Goal: Task Accomplishment & Management: Use online tool/utility

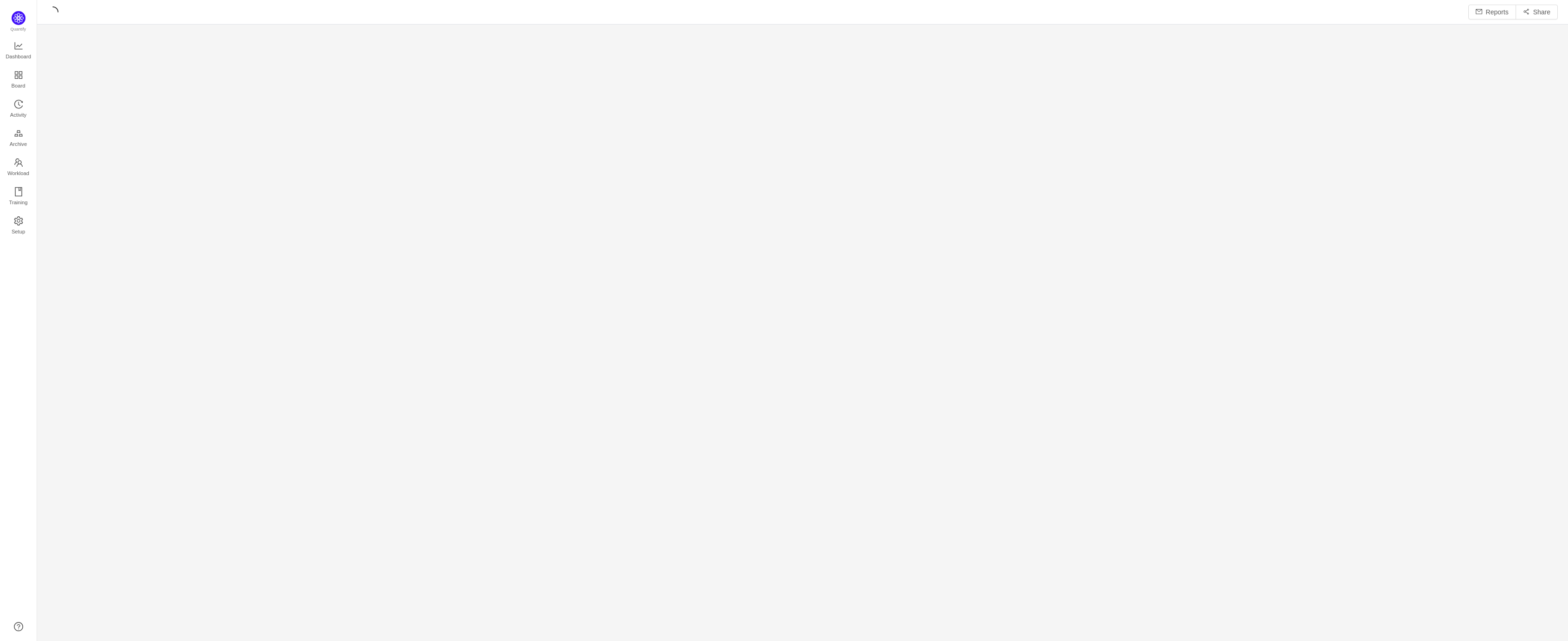
scroll to position [12, 12]
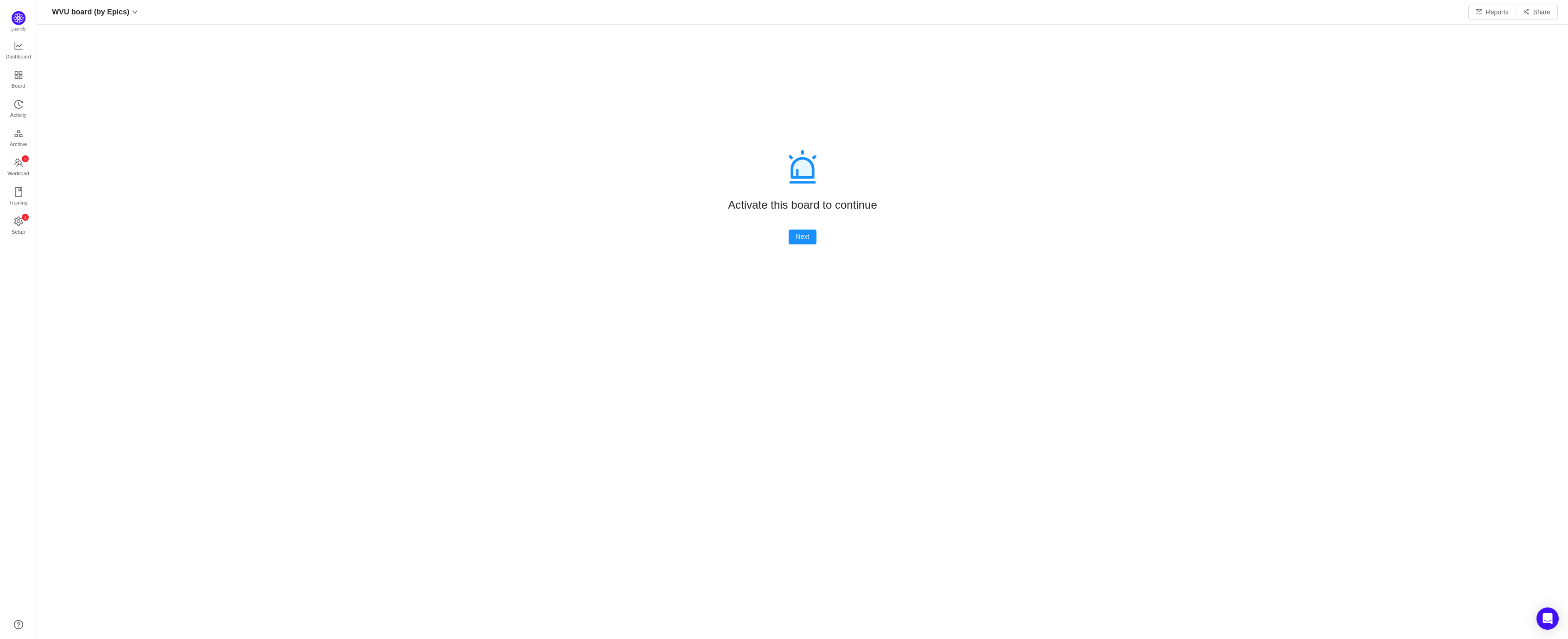
scroll to position [624, 1507]
click at [797, 238] on button "Next" at bounding box center [803, 237] width 29 height 15
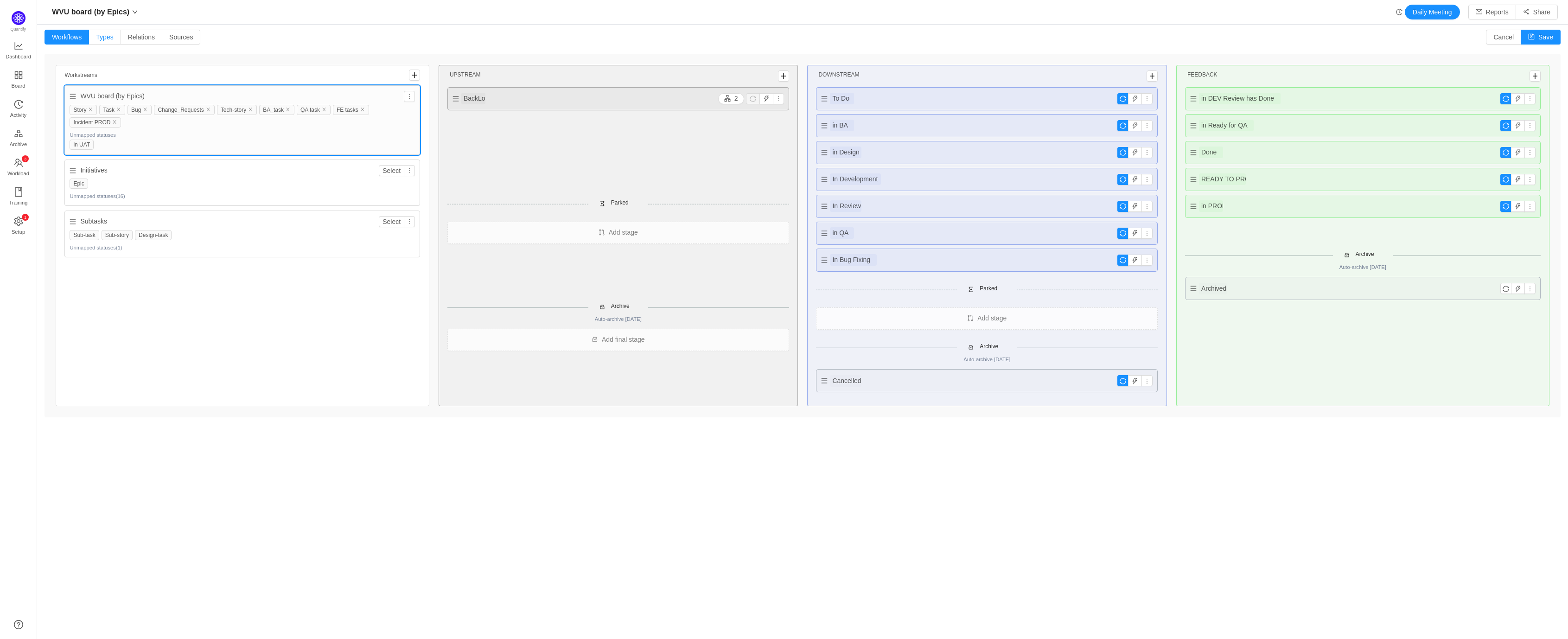
click at [105, 40] on span "Types" at bounding box center [104, 37] width 17 height 7
click at [96, 39] on input "Types" at bounding box center [96, 39] width 0 height 0
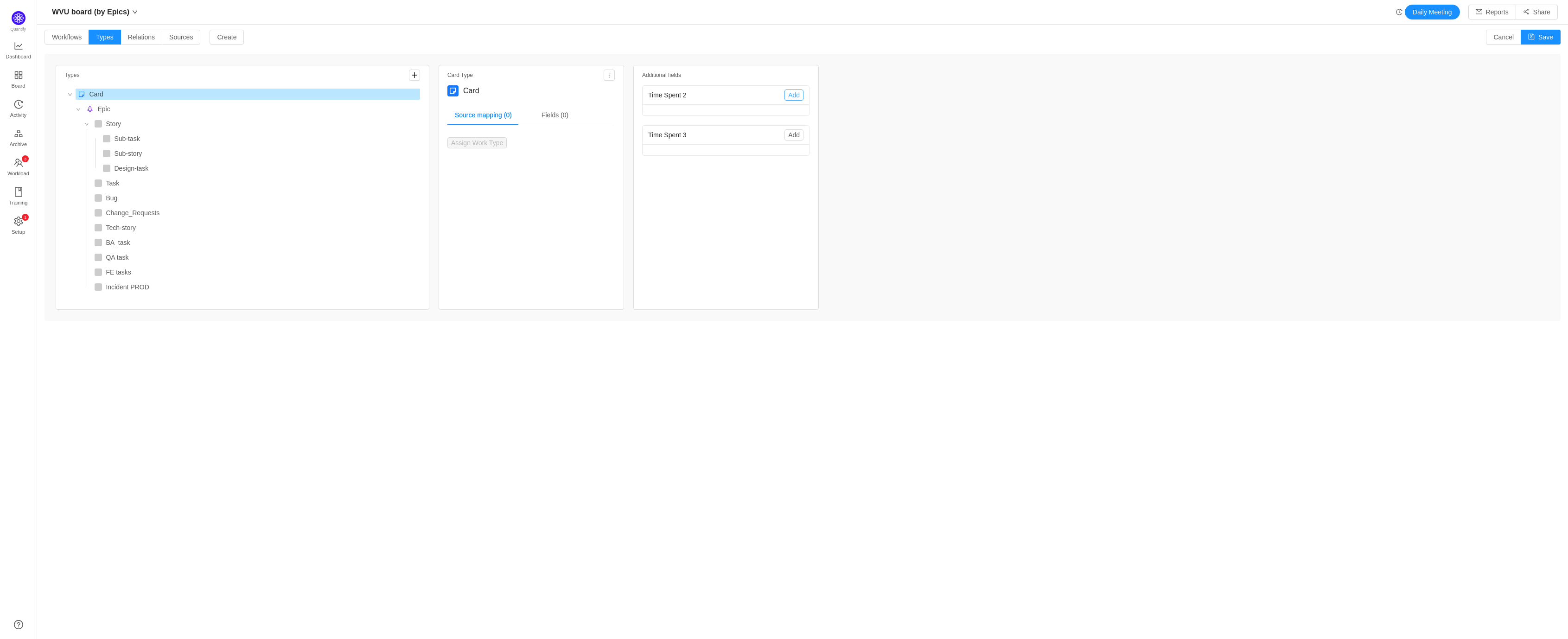
click at [795, 95] on button "Add" at bounding box center [794, 95] width 19 height 11
click at [698, 95] on div "Time Spent 2" at bounding box center [716, 95] width 136 height 17
click at [667, 95] on div "Time Spent 2" at bounding box center [716, 95] width 136 height 17
click at [712, 140] on div "Time Spent 3" at bounding box center [716, 135] width 136 height 17
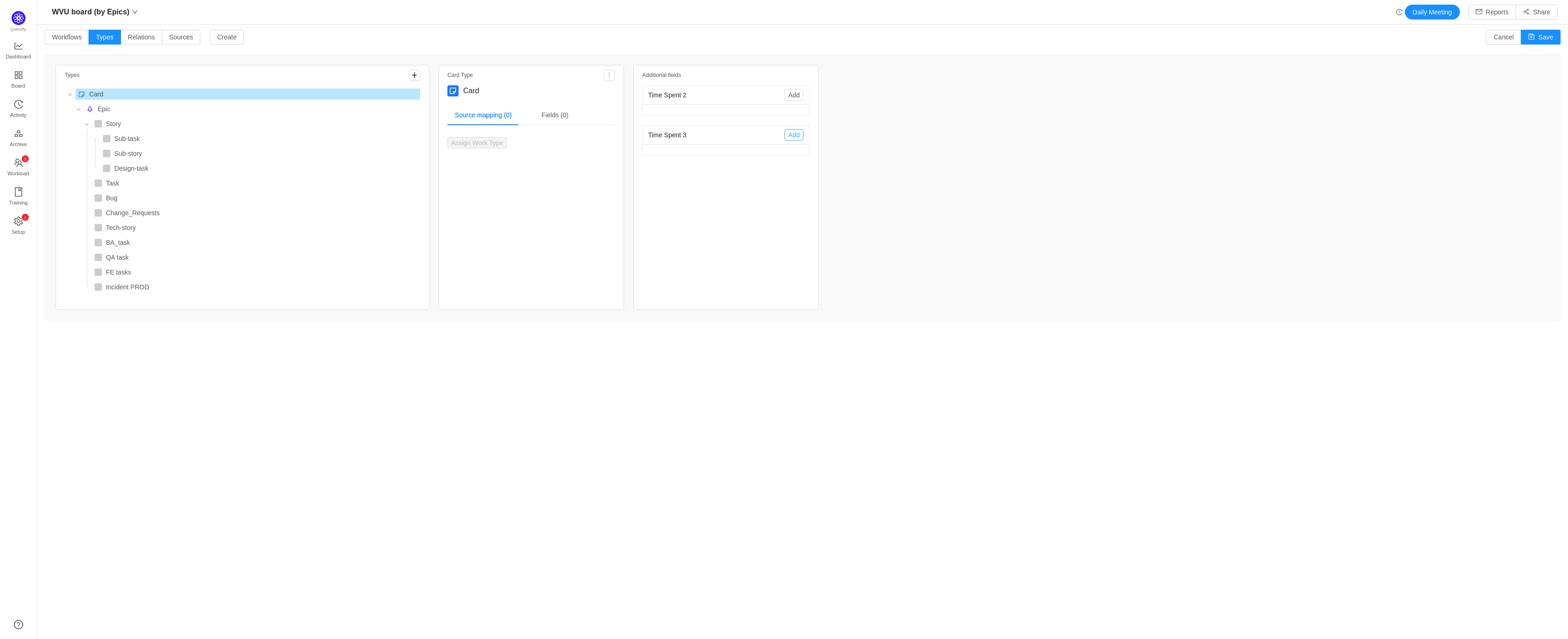
click at [784, 137] on button "Add" at bounding box center [794, 135] width 19 height 11
click at [753, 150] on div at bounding box center [725, 150] width 167 height 11
click at [657, 136] on div "Time Spent 3" at bounding box center [716, 135] width 136 height 17
click at [473, 148] on div "Card Source mapping (0) Fields (0) Assign Work Type" at bounding box center [531, 190] width 167 height 210
click at [540, 117] on div "Fields (0)" at bounding box center [554, 115] width 41 height 21
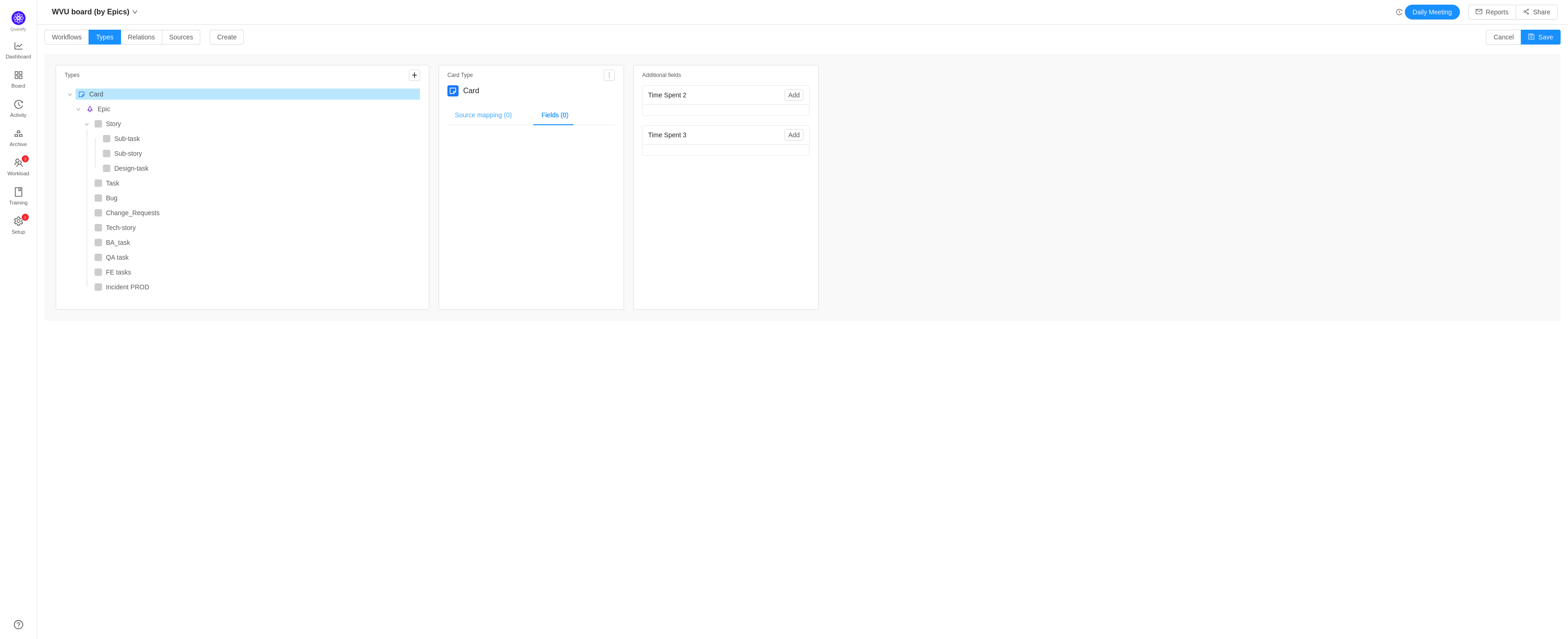
click at [473, 116] on div "Source mapping (0)" at bounding box center [484, 115] width 72 height 21
click at [121, 110] on span "Epic" at bounding box center [252, 109] width 336 height 11
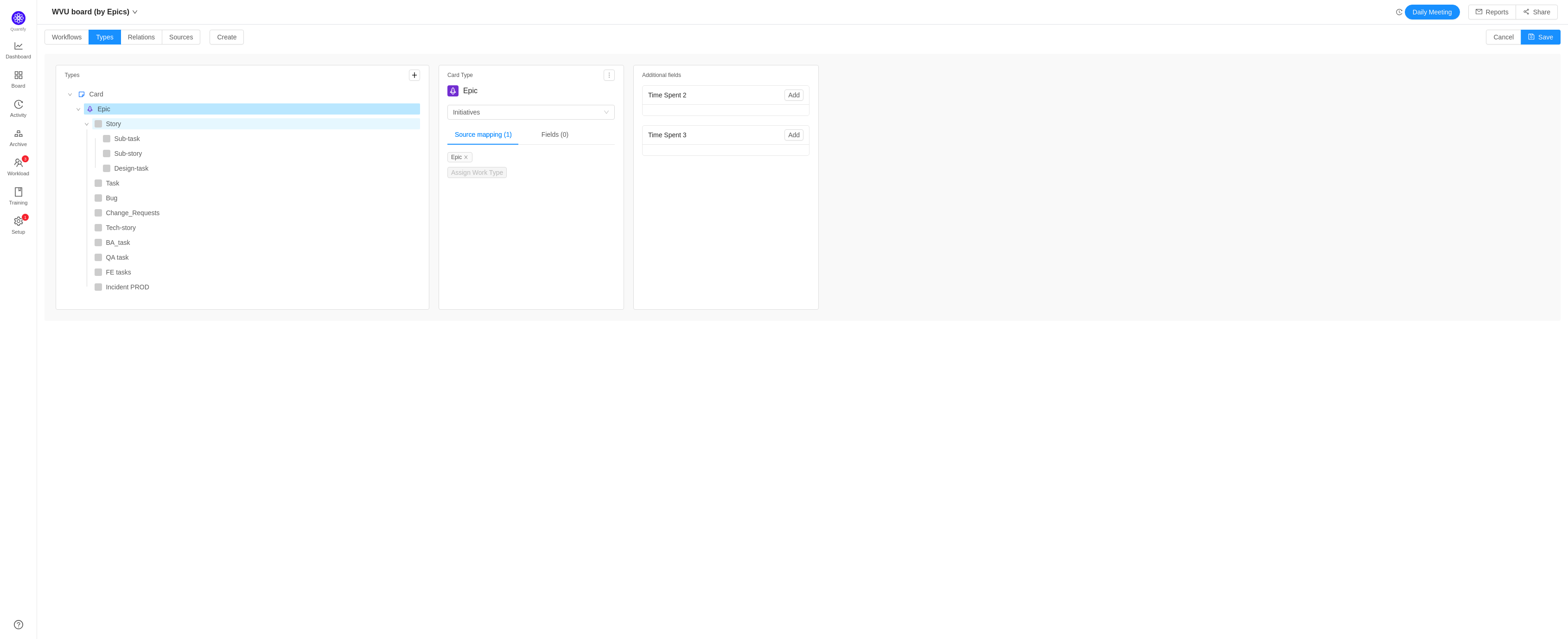
click at [124, 123] on span "Story" at bounding box center [256, 124] width 328 height 11
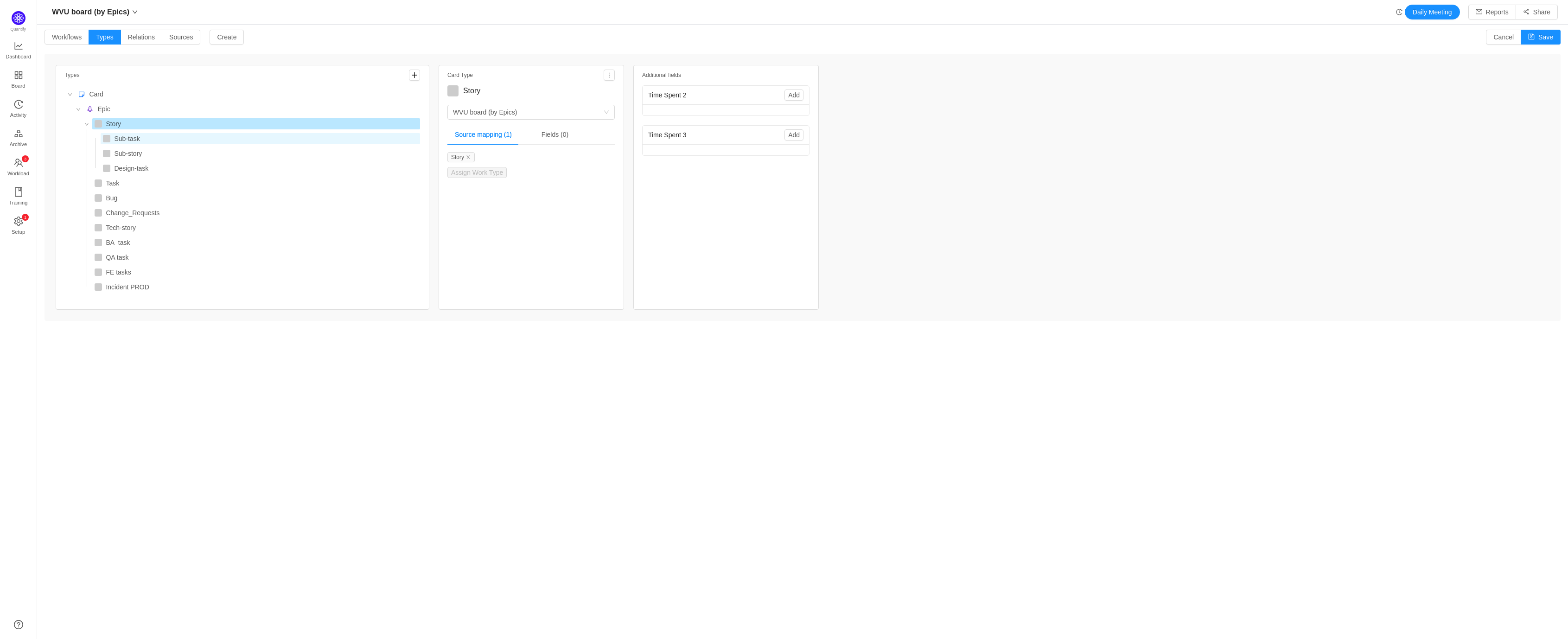
click at [130, 137] on span "Sub-task" at bounding box center [127, 138] width 25 height 7
type textarea "Sub-task"
click at [139, 37] on span "Relations" at bounding box center [141, 37] width 27 height 7
click at [128, 39] on input "Relations" at bounding box center [128, 39] width 0 height 0
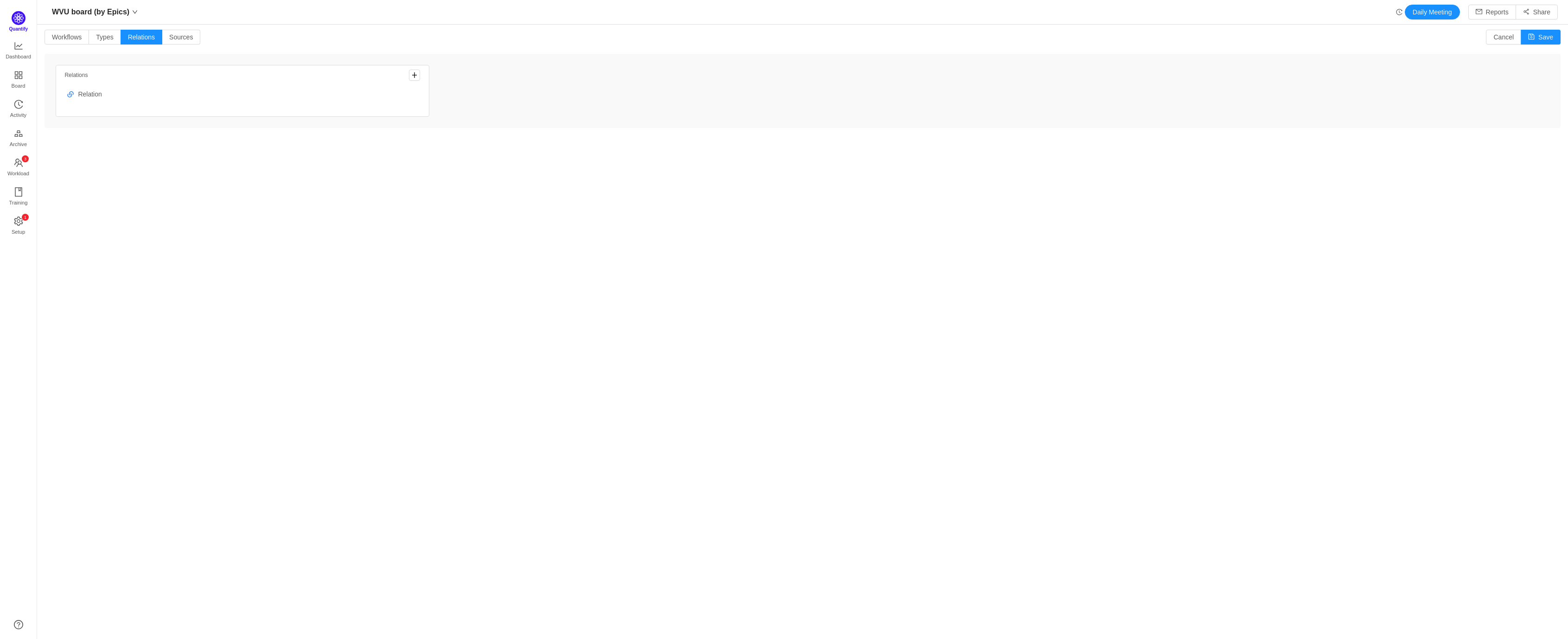
click at [20, 20] on img at bounding box center [18, 18] width 14 height 14
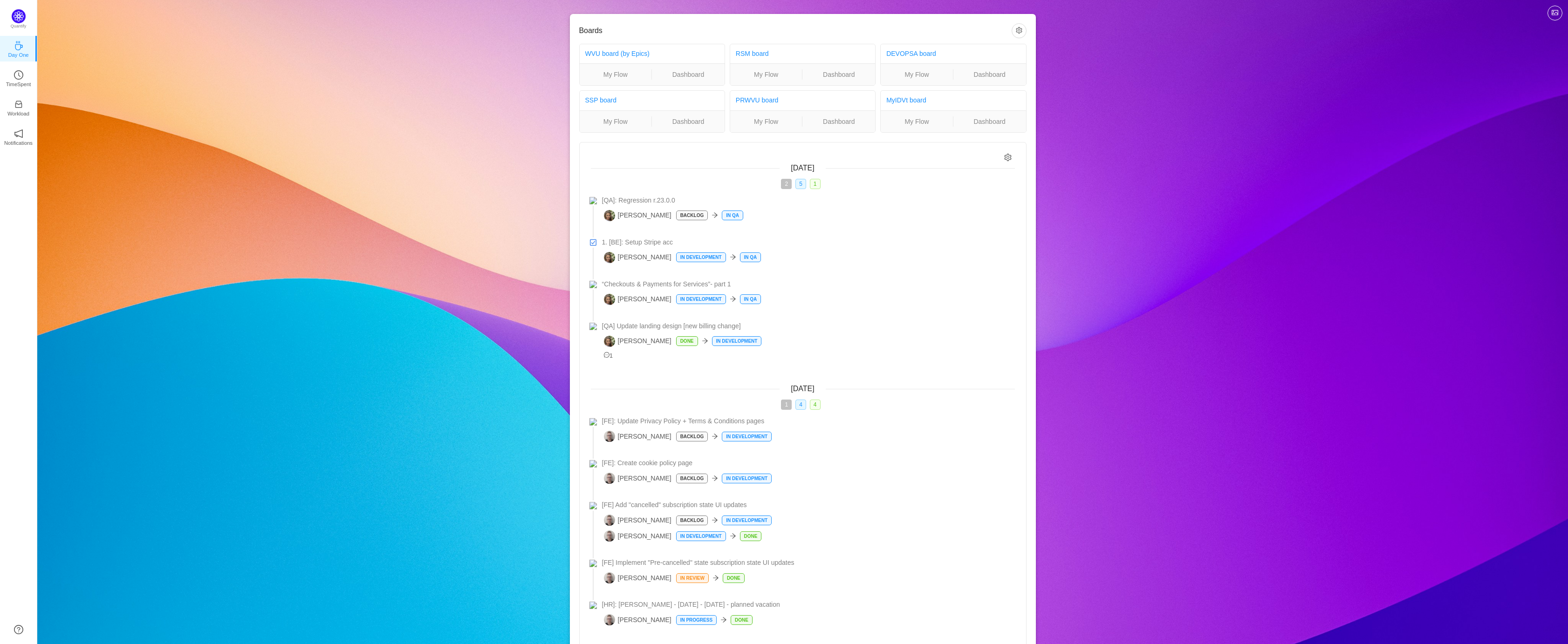
click at [1134, 49] on div "Boards WVU board (by Epics) My Flow Dashboard RSM board My Flow Dashboard DEVOP…" at bounding box center [803, 355] width 1530 height 710
click at [18, 86] on p "TimeSpent" at bounding box center [18, 84] width 25 height 8
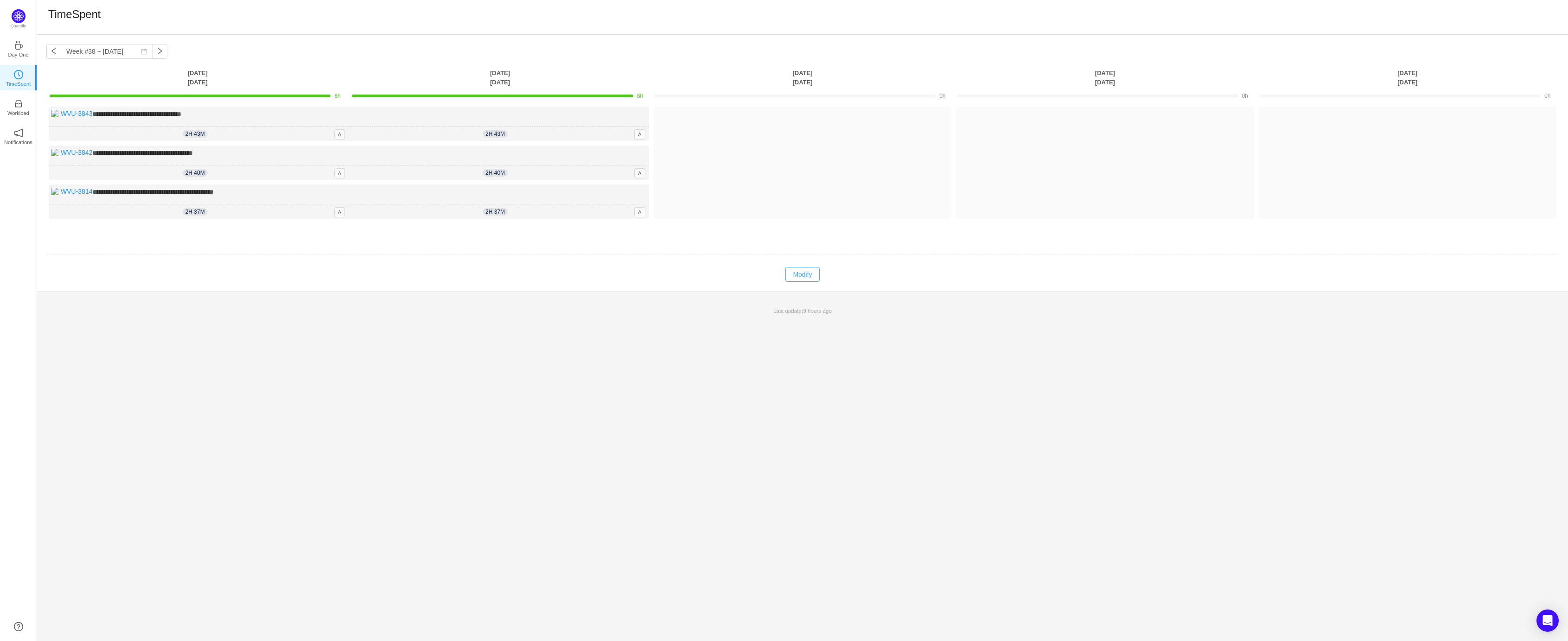
click at [814, 270] on button "Modify" at bounding box center [802, 275] width 34 height 15
click at [20, 112] on p "Workload" at bounding box center [18, 113] width 22 height 8
